Goal: Obtain resource: Download file/media

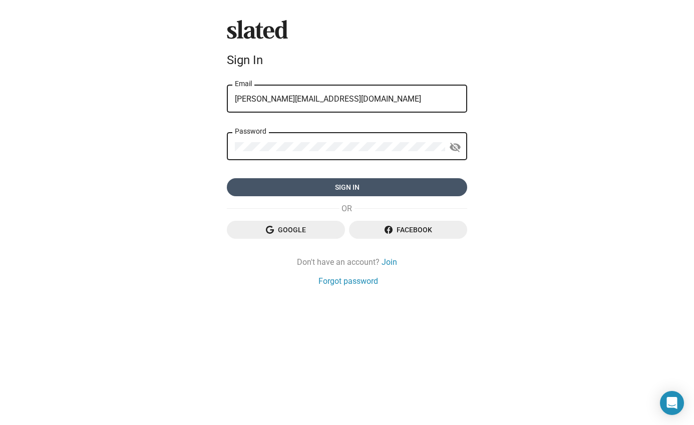
click at [303, 182] on span "Sign in" at bounding box center [347, 187] width 224 height 18
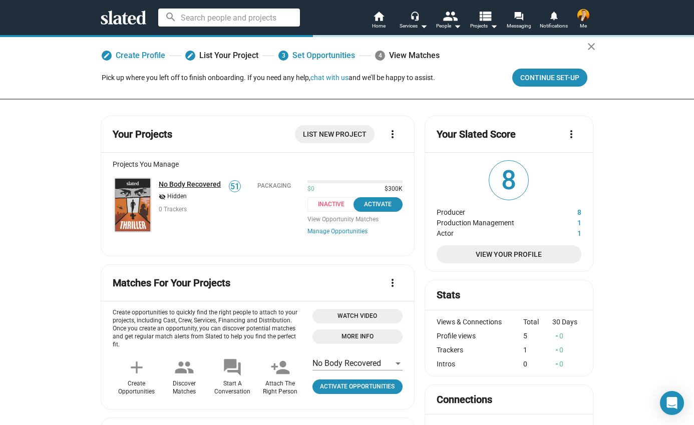
click at [196, 183] on link "No Body Recovered" at bounding box center [190, 184] width 62 height 8
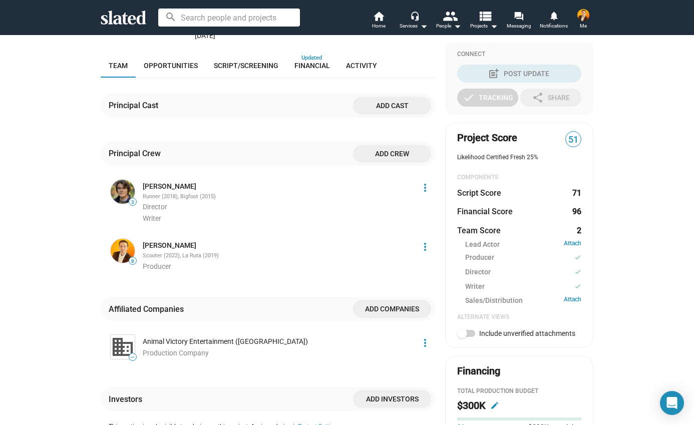
scroll to position [228, 0]
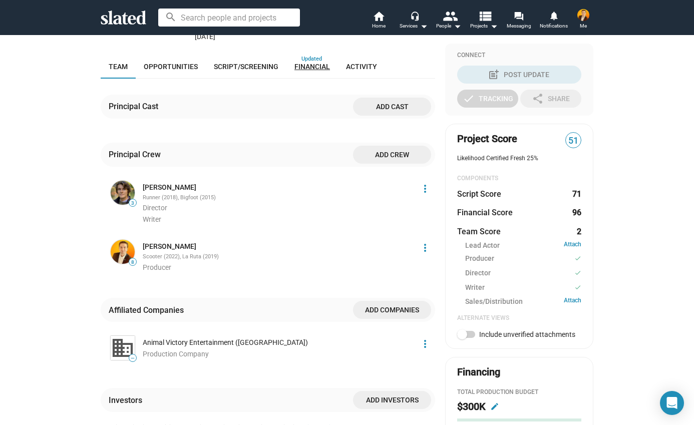
click at [321, 65] on span "Financial" at bounding box center [313, 67] width 36 height 8
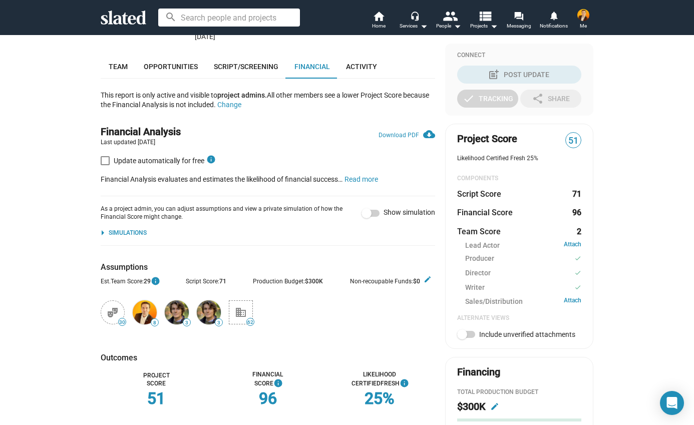
scroll to position [248, 0]
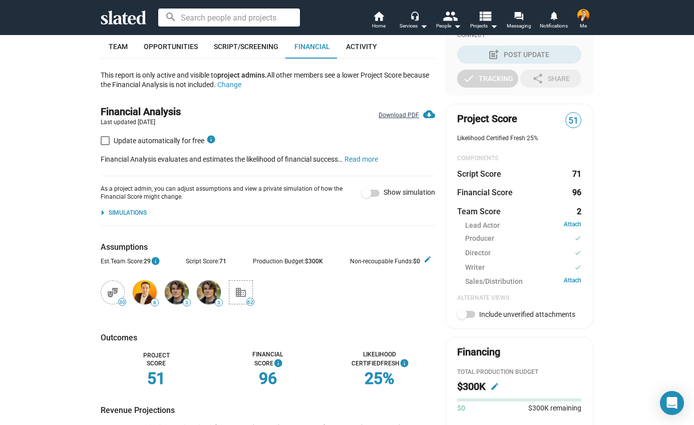
click at [387, 116] on link "Download PDF cloud_download" at bounding box center [407, 112] width 57 height 15
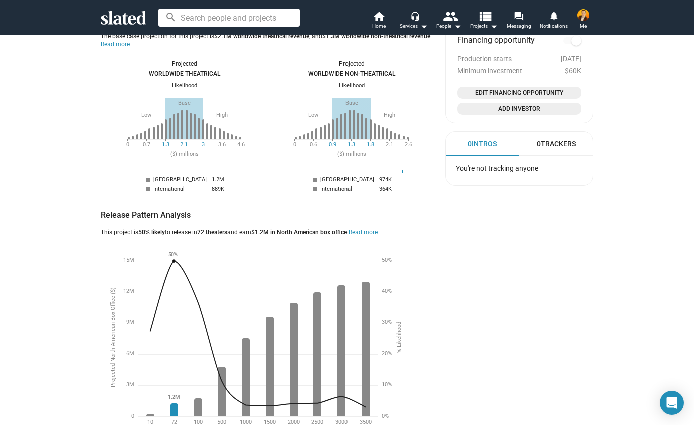
scroll to position [643, 0]
